Goal: Check status: Check status

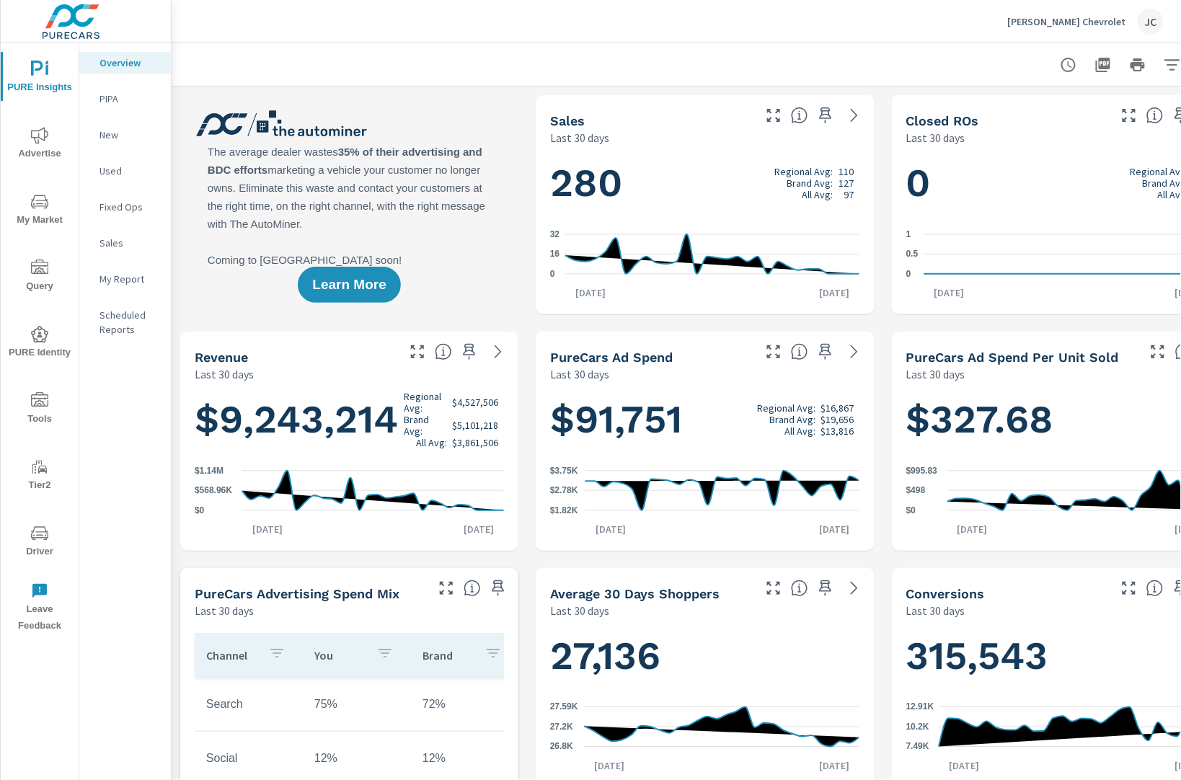
click at [1149, 16] on div "JC" at bounding box center [1151, 22] width 26 height 26
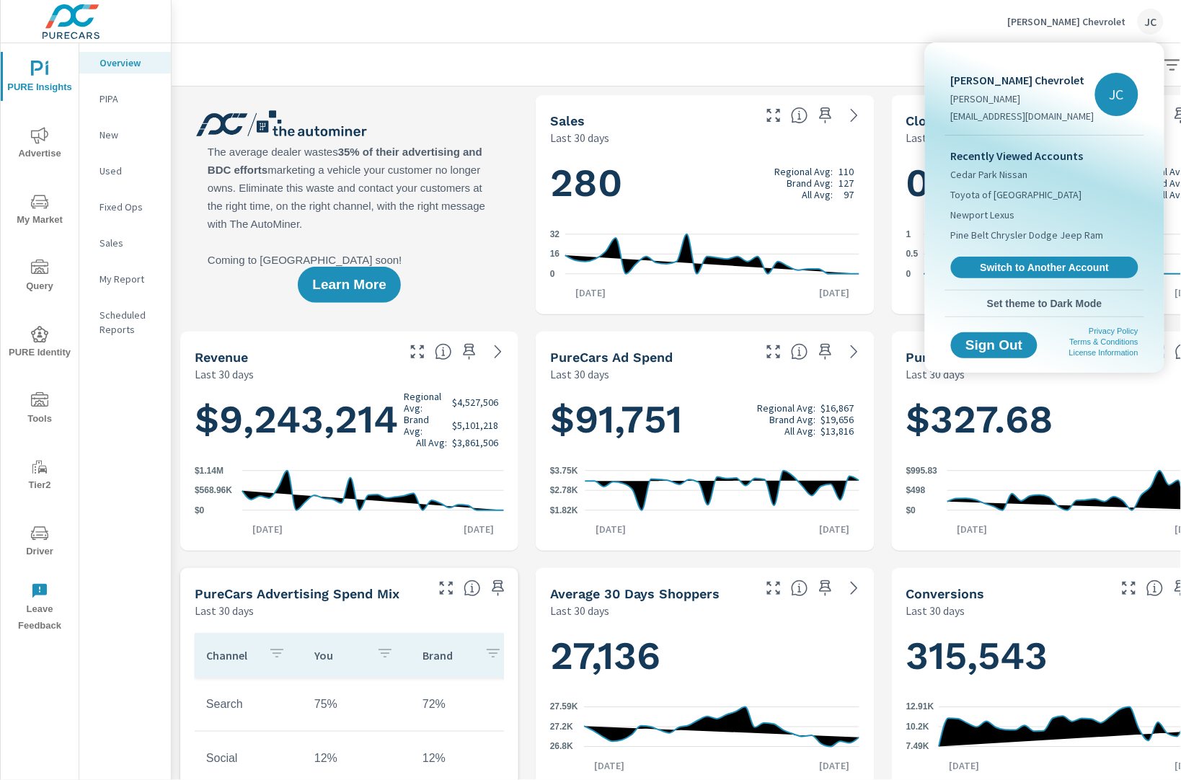
click at [857, 32] on div at bounding box center [590, 390] width 1181 height 780
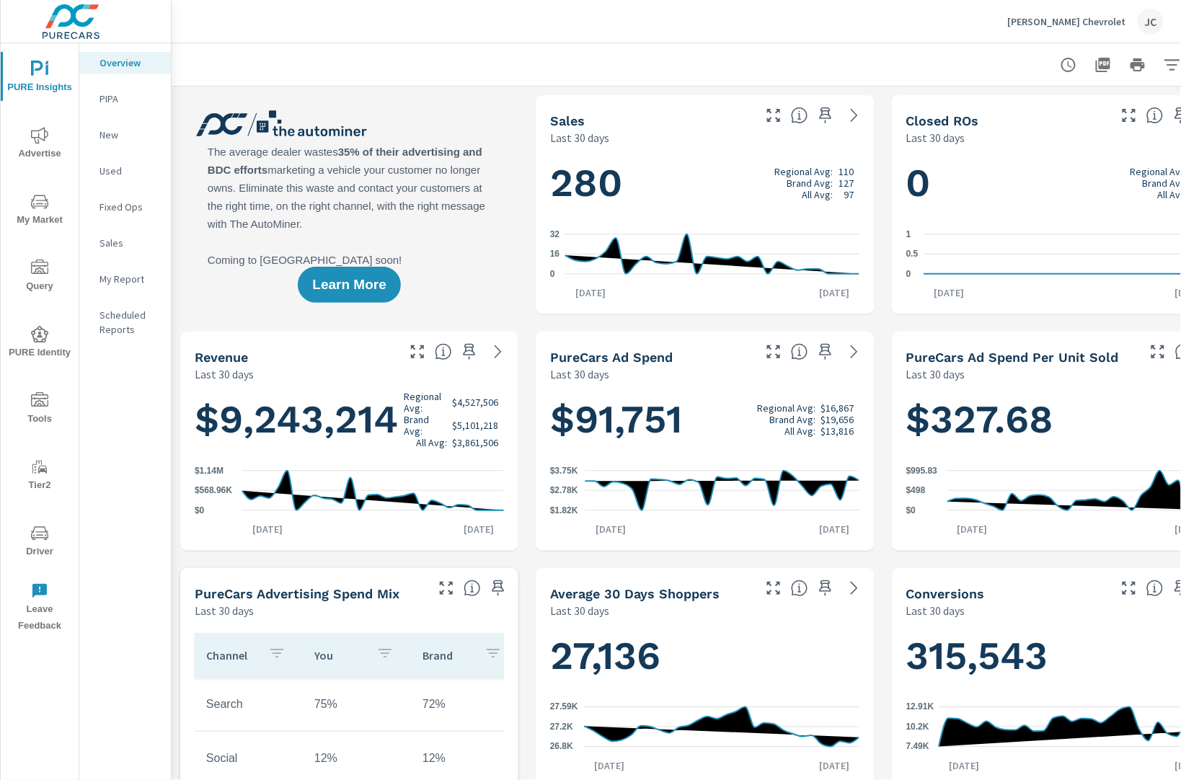
scroll to position [0, 70]
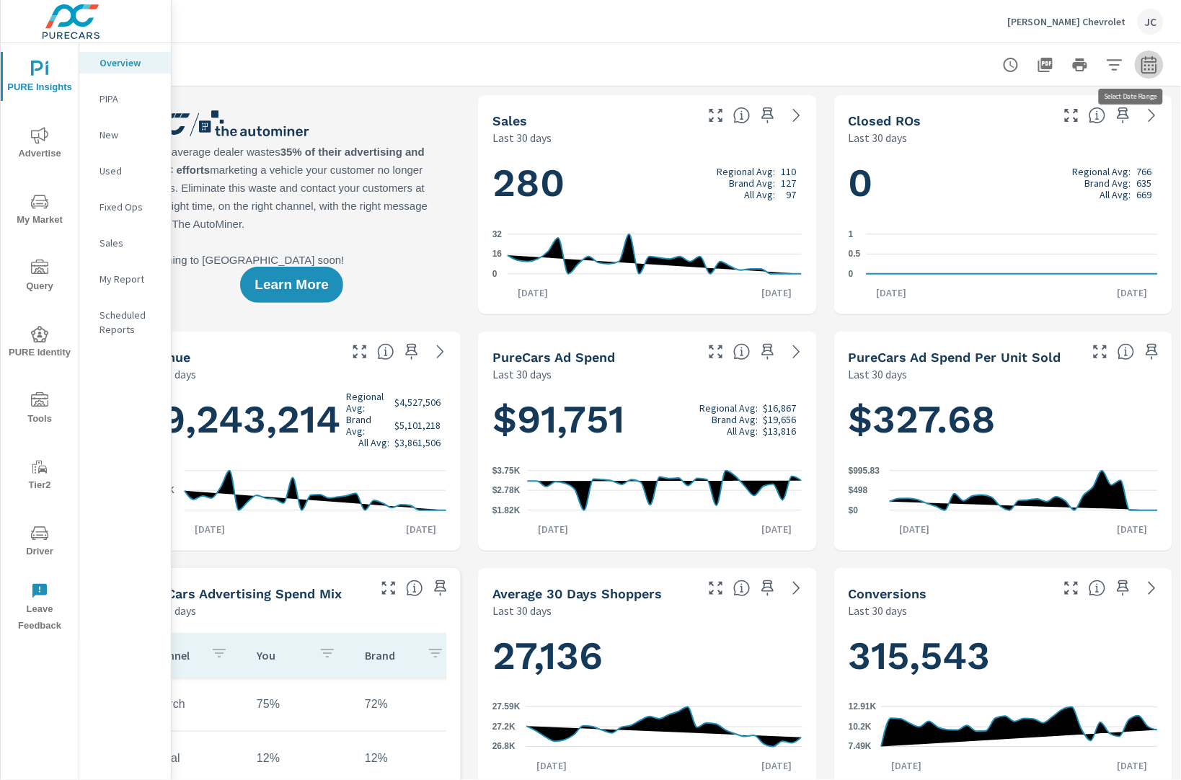
click at [1138, 74] on button "button" at bounding box center [1149, 64] width 29 height 29
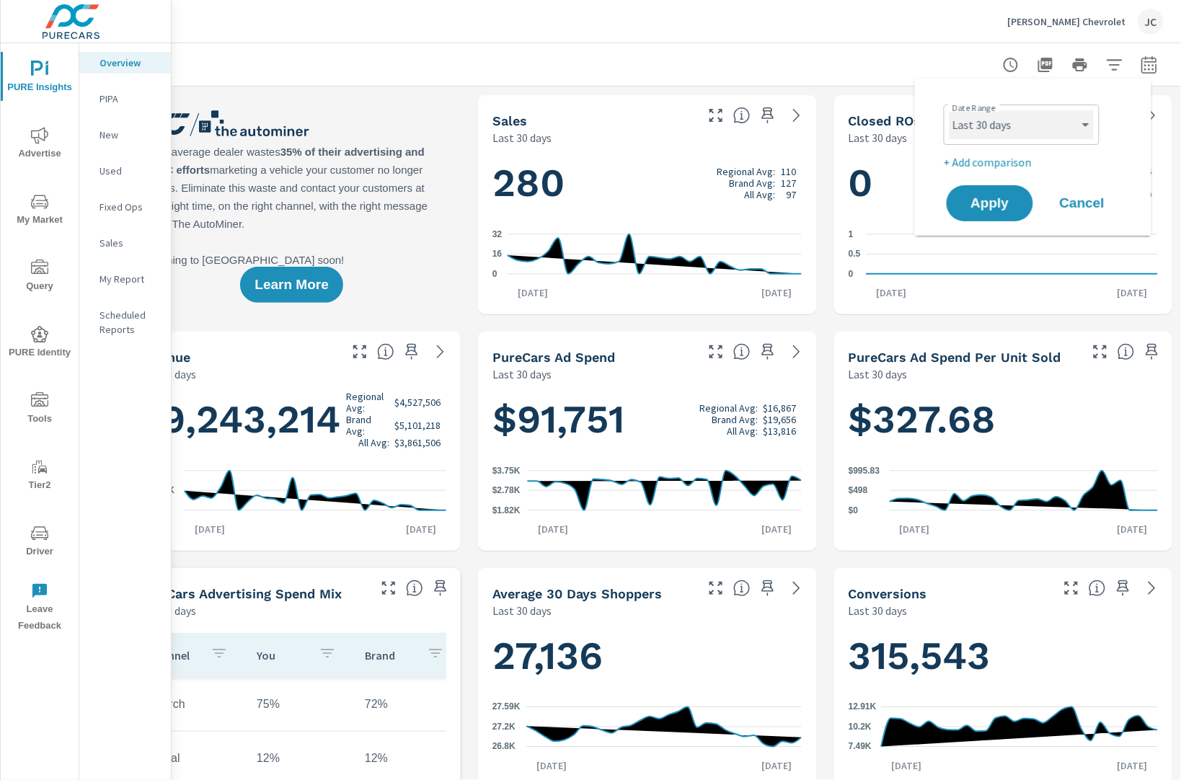
click at [1043, 132] on select "Custom [DATE] Last week Last 7 days Last 14 days Last 30 days Last 45 days Last…" at bounding box center [1022, 124] width 144 height 29
click at [950, 110] on select "Custom [DATE] Last week Last 7 days Last 14 days Last 30 days Last 45 days Last…" at bounding box center [1022, 124] width 144 height 29
select select "Last month"
click at [969, 189] on button "Apply" at bounding box center [989, 203] width 89 height 37
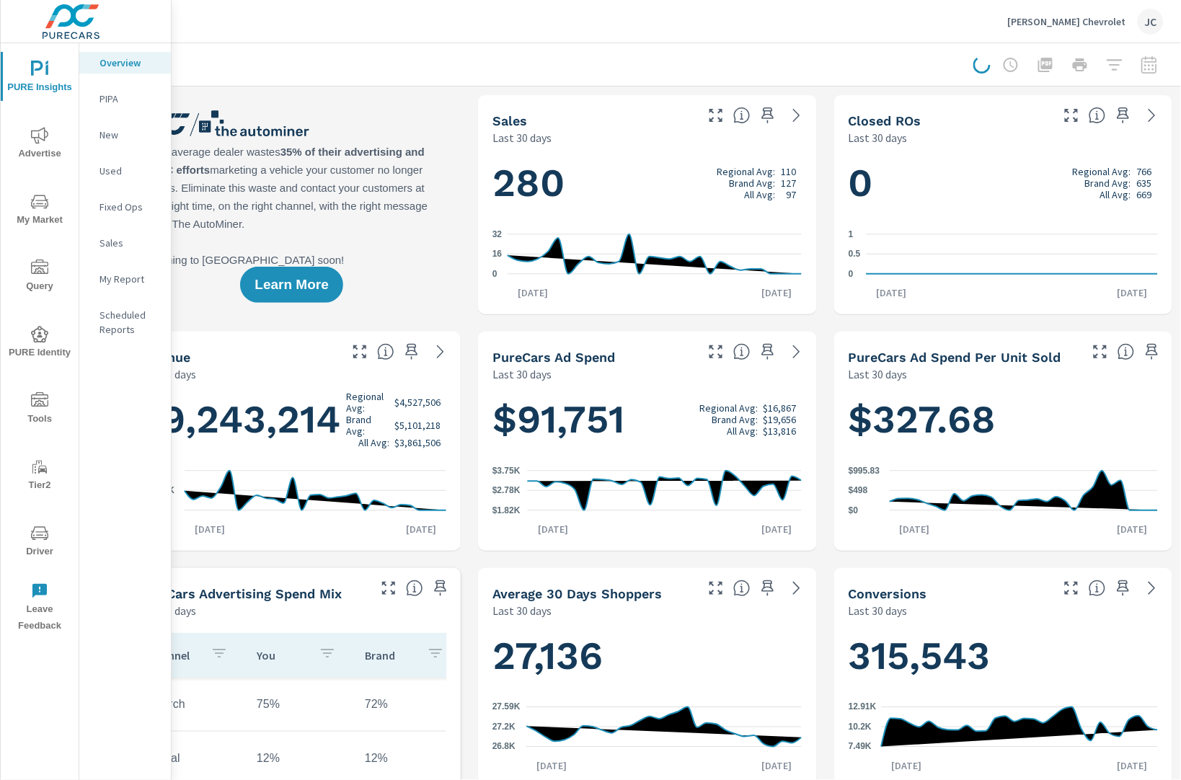
scroll to position [0, 56]
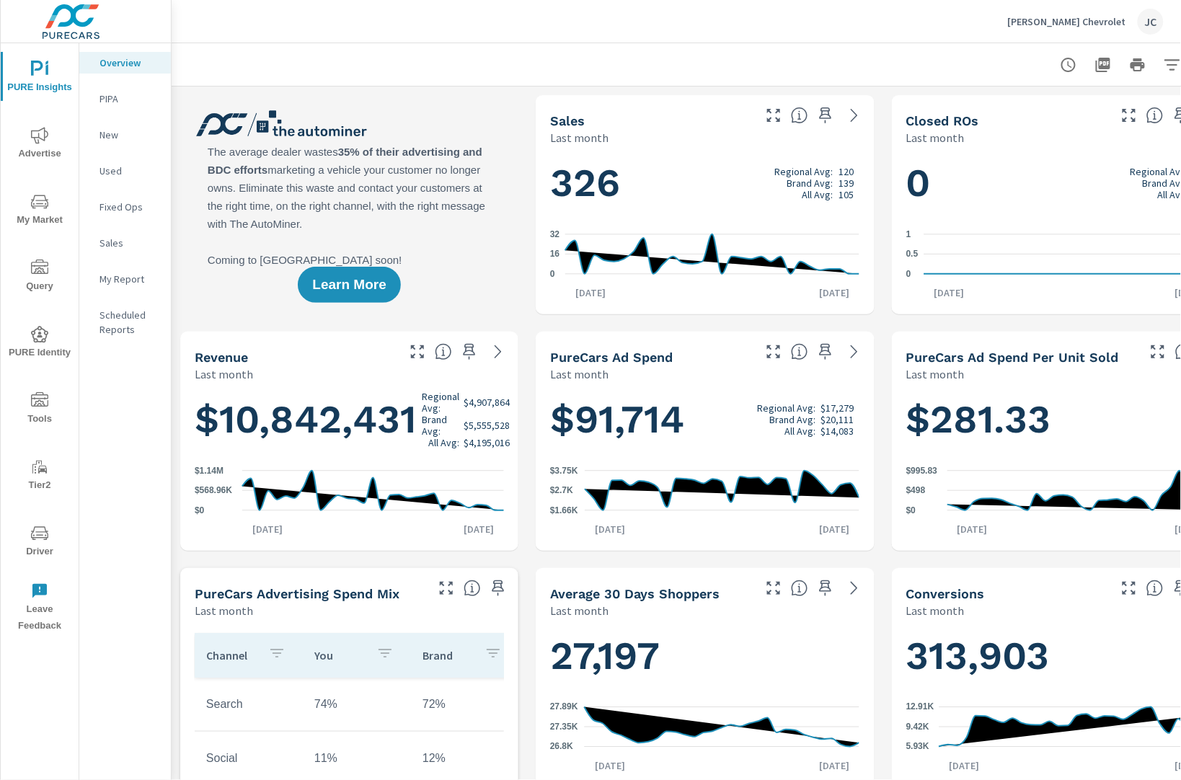
click at [43, 128] on icon "nav menu" at bounding box center [39, 135] width 17 height 17
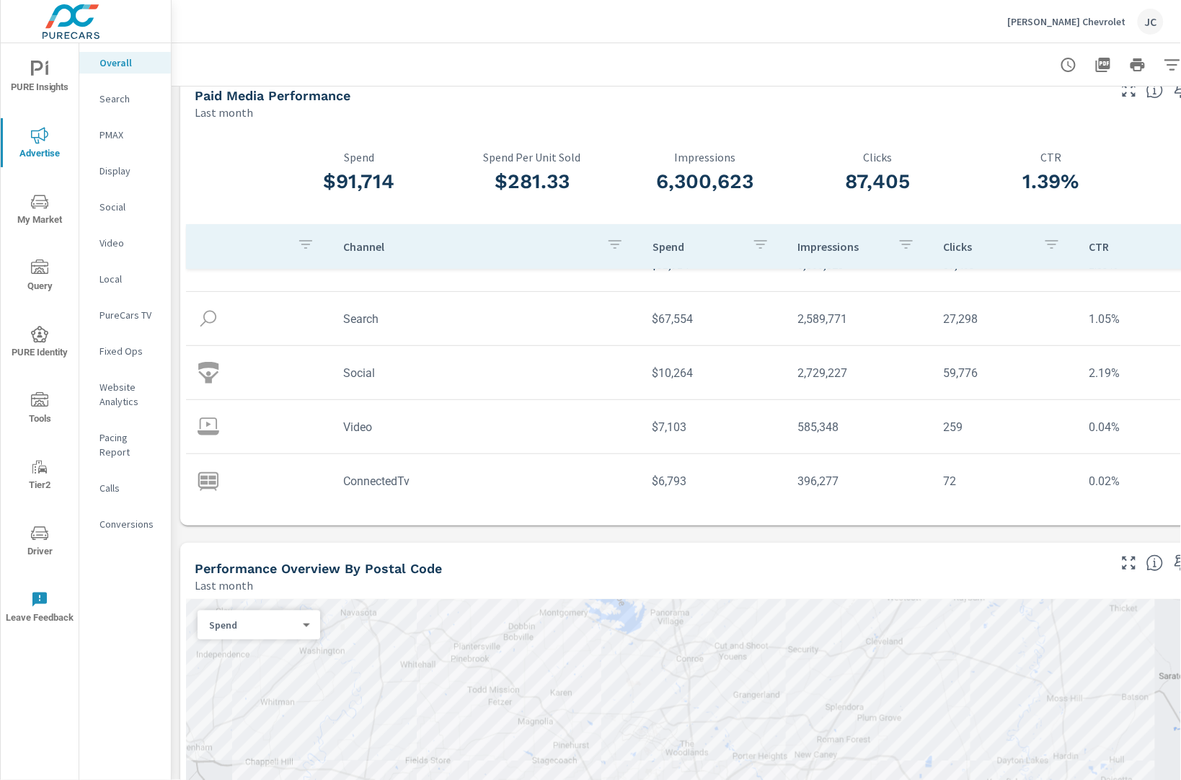
scroll to position [42, 0]
